Goal: Task Accomplishment & Management: Manage account settings

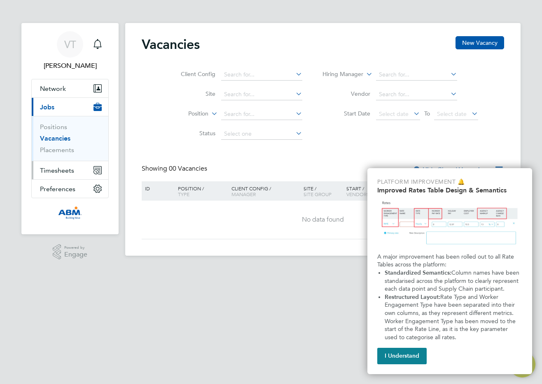
click at [70, 170] on span "Timesheets" at bounding box center [57, 171] width 34 height 8
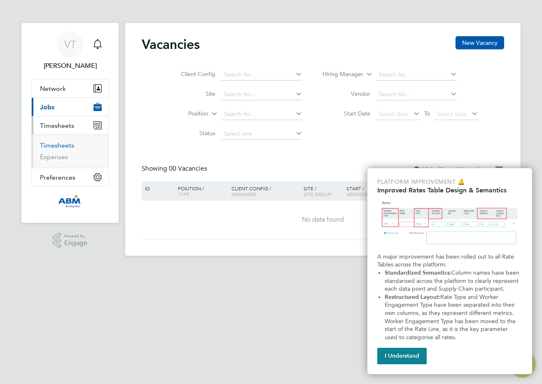
click at [69, 146] on link "Timesheets" at bounding box center [57, 146] width 34 height 8
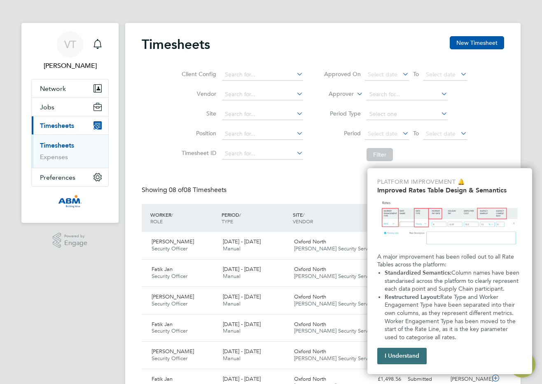
click at [398, 350] on button "I Understand" at bounding box center [401, 356] width 49 height 16
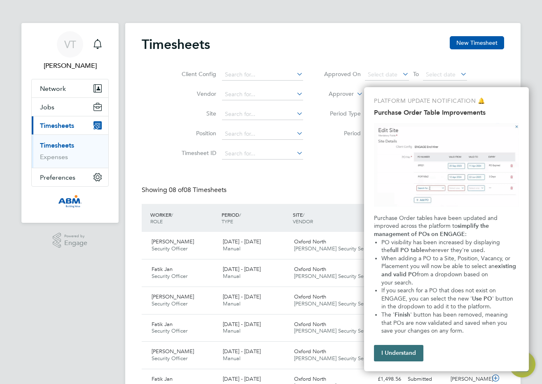
click at [393, 355] on button "I Understand" at bounding box center [398, 353] width 49 height 16
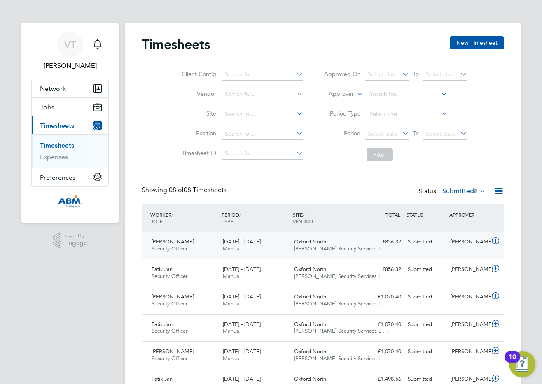
click at [495, 241] on icon at bounding box center [495, 241] width 10 height 7
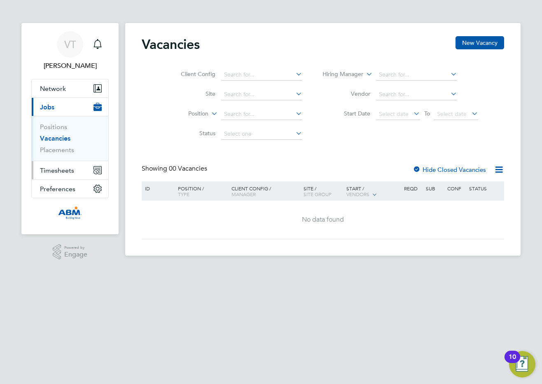
click at [67, 171] on span "Timesheets" at bounding box center [57, 171] width 34 height 8
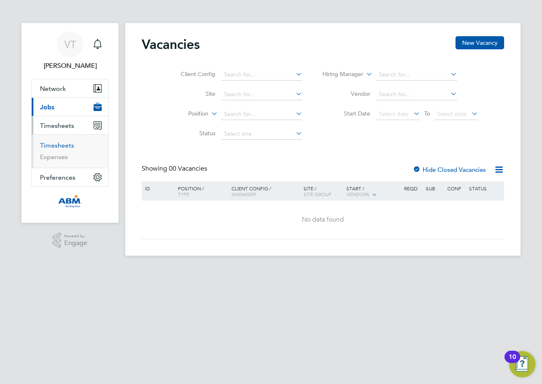
click at [72, 147] on link "Timesheets" at bounding box center [57, 146] width 34 height 8
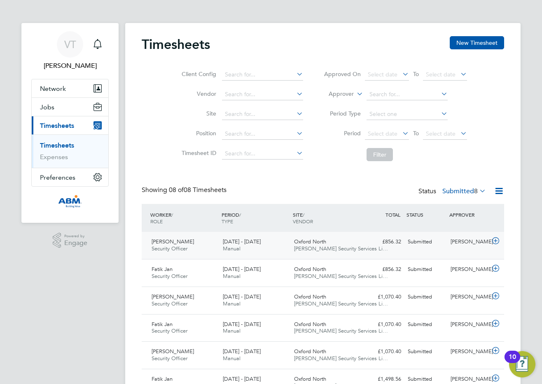
click at [360, 248] on div "Oxford North Wills Security Services Li…" at bounding box center [326, 245] width 71 height 21
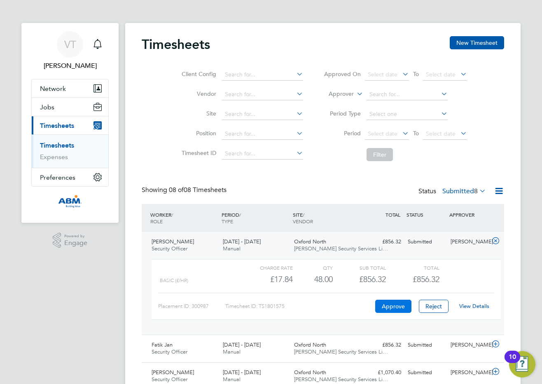
click at [399, 305] on button "Approve" at bounding box center [393, 306] width 36 height 13
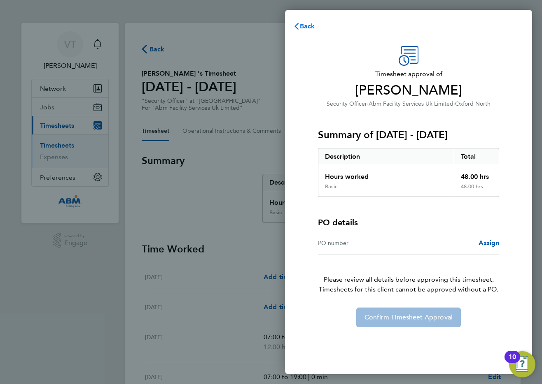
click at [303, 27] on span "Back" at bounding box center [307, 26] width 15 height 8
